Goal: Task Accomplishment & Management: Manage account settings

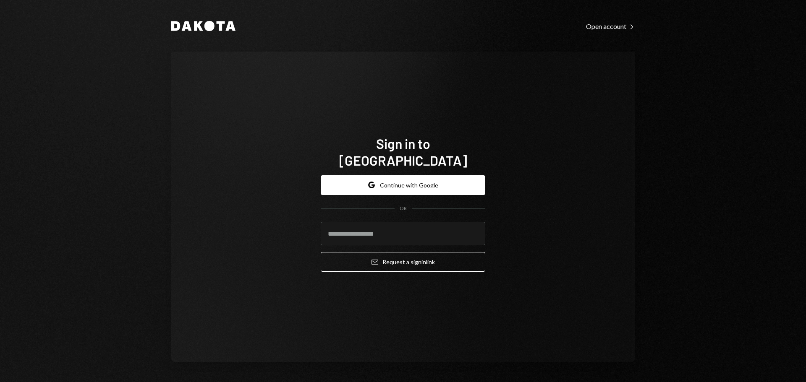
type input "**********"
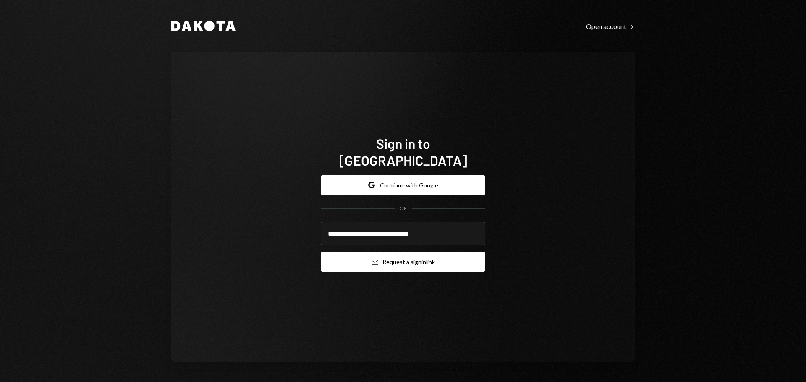
click at [393, 258] on button "Email Request a sign in link" at bounding box center [403, 262] width 164 height 20
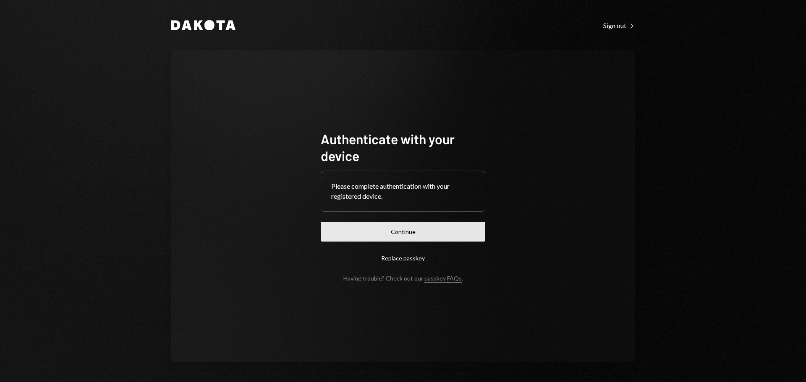
click at [426, 237] on button "Continue" at bounding box center [403, 232] width 164 height 20
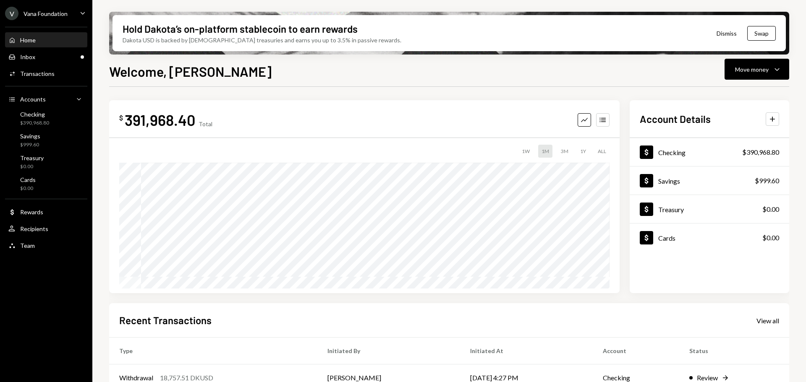
click at [41, 13] on div "Vana Foundation" at bounding box center [45, 13] width 44 height 7
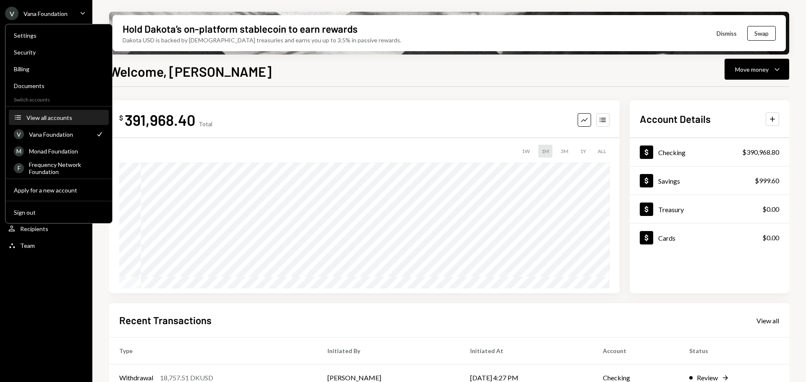
click at [45, 117] on div "View all accounts" at bounding box center [64, 117] width 77 height 7
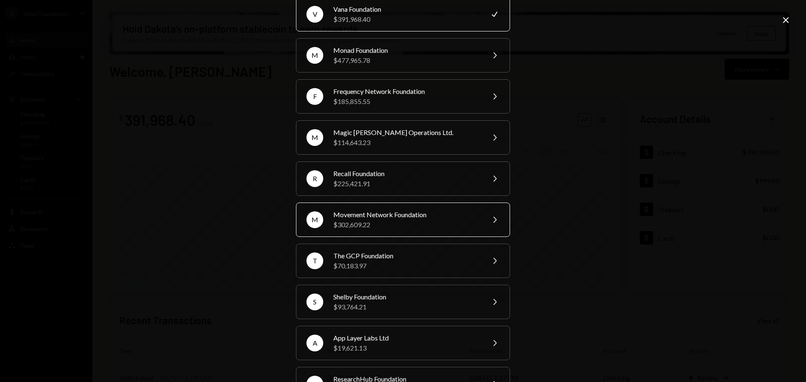
scroll to position [71, 0]
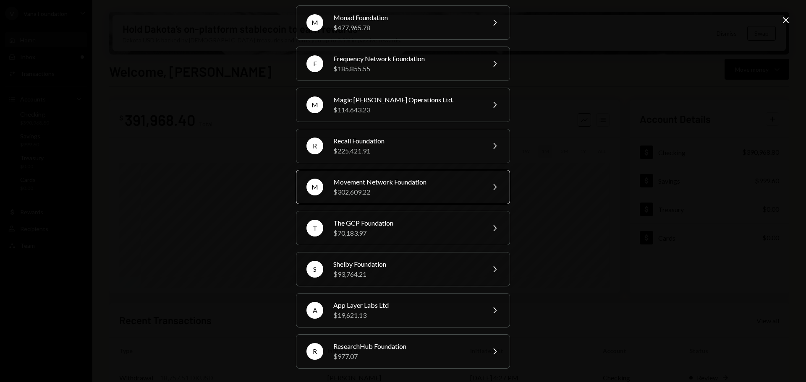
click at [420, 194] on div "$302,609.22" at bounding box center [406, 192] width 146 height 10
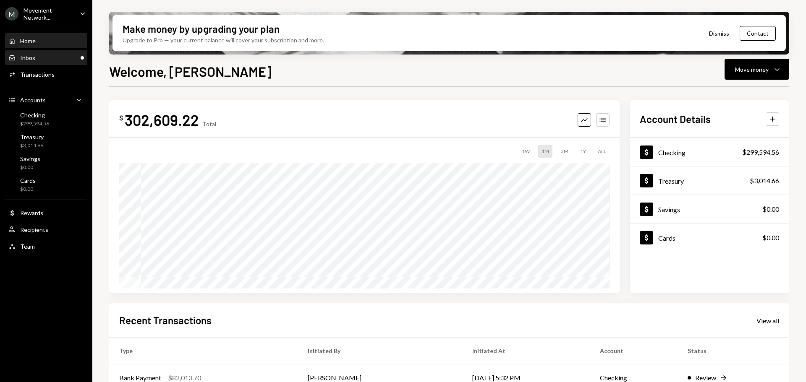
click at [25, 56] on div "Inbox" at bounding box center [27, 57] width 15 height 7
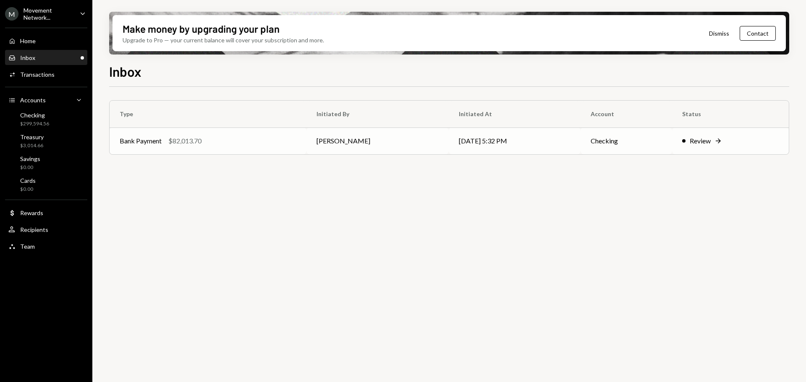
click at [223, 136] on div "Bank Payment $82,013.70" at bounding box center [208, 141] width 177 height 10
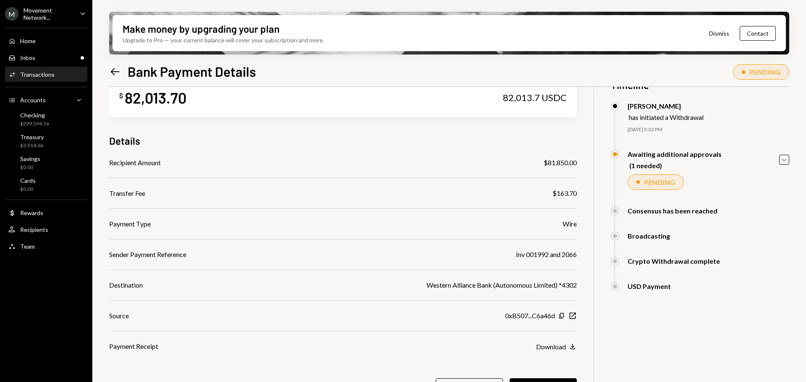
scroll to position [67, 0]
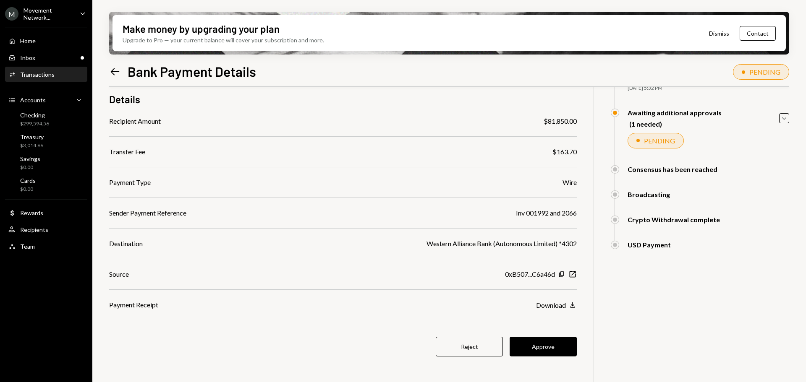
drag, startPoint x: 551, startPoint y: 345, endPoint x: 547, endPoint y: 341, distance: 6.2
click at [551, 345] on button "Approve" at bounding box center [542, 347] width 67 height 20
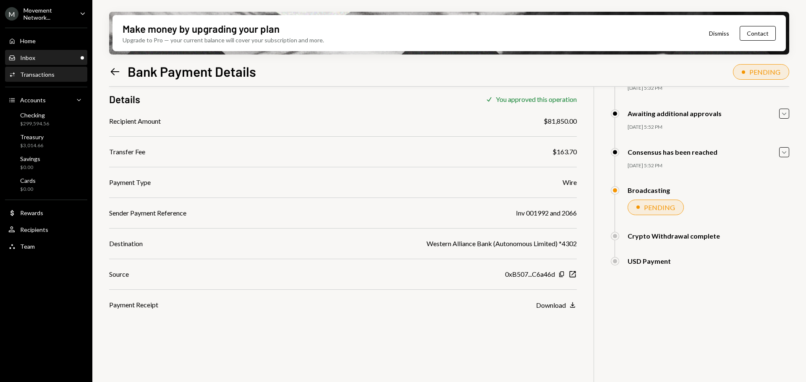
click at [39, 52] on div "Inbox Inbox" at bounding box center [46, 58] width 76 height 14
